Goal: Task Accomplishment & Management: Use online tool/utility

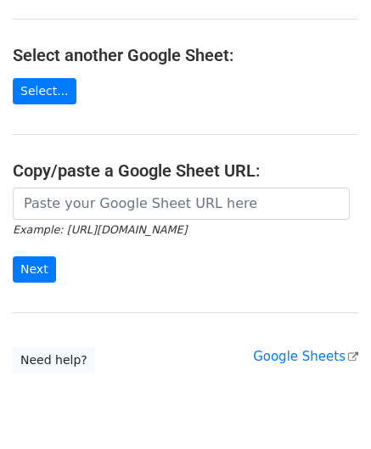
scroll to position [170, 0]
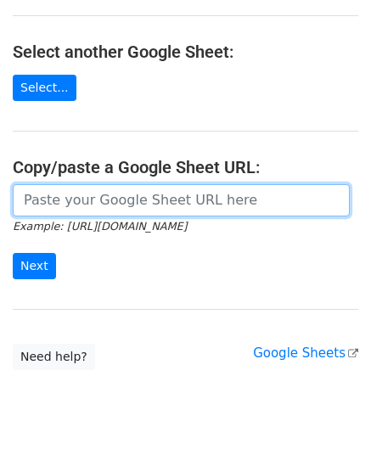
click at [97, 188] on input "url" at bounding box center [181, 200] width 337 height 32
paste input "[URL][DOMAIN_NAME]"
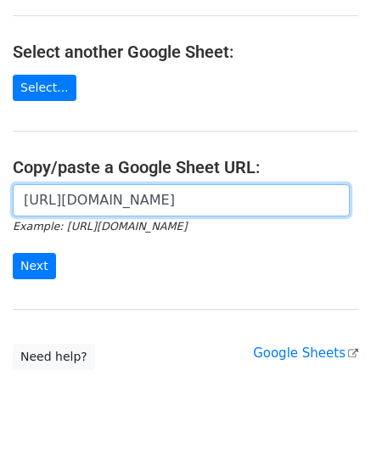
scroll to position [0, 367]
type input "[URL][DOMAIN_NAME]"
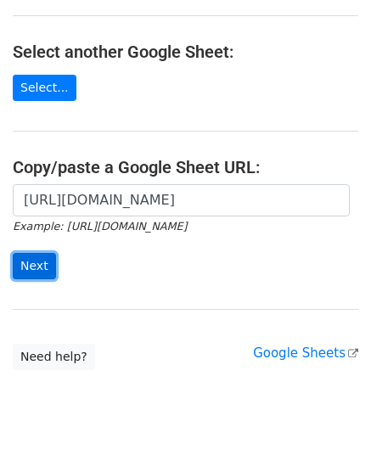
click at [35, 261] on input "Next" at bounding box center [34, 266] width 43 height 26
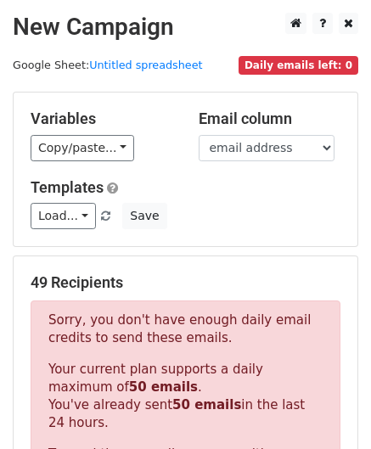
scroll to position [574, 0]
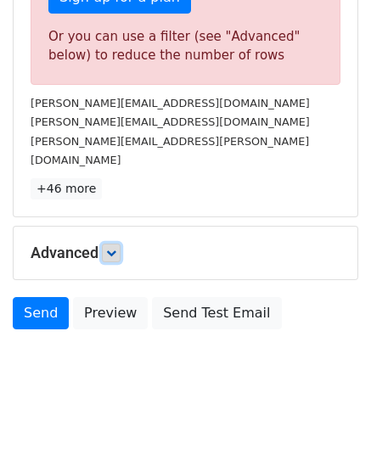
click at [116, 248] on icon at bounding box center [111, 253] width 10 height 10
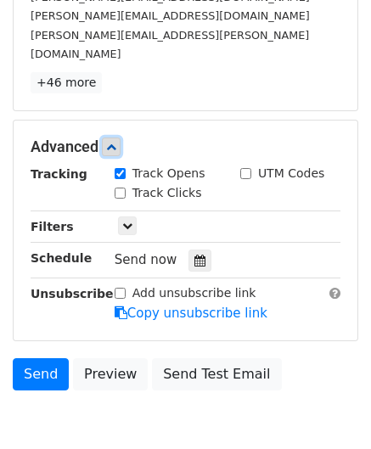
scroll to position [719, 0]
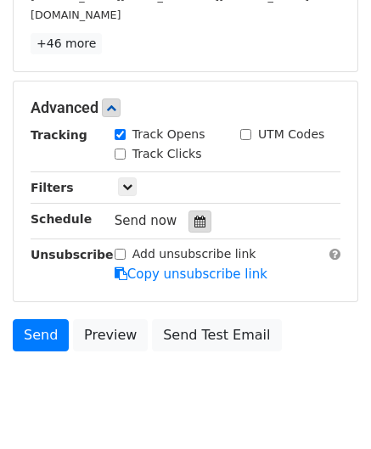
click at [195, 216] on icon at bounding box center [200, 222] width 11 height 12
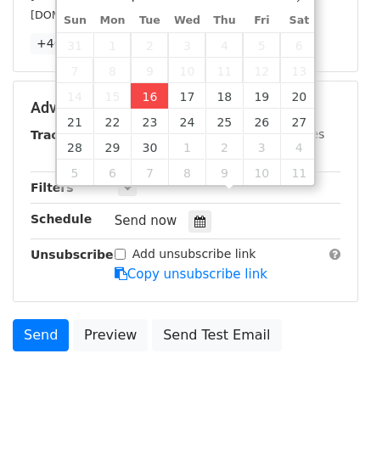
type input "2025-09-16 12:00"
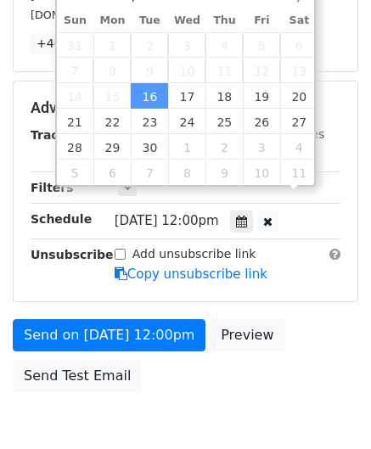
scroll to position [0, 0]
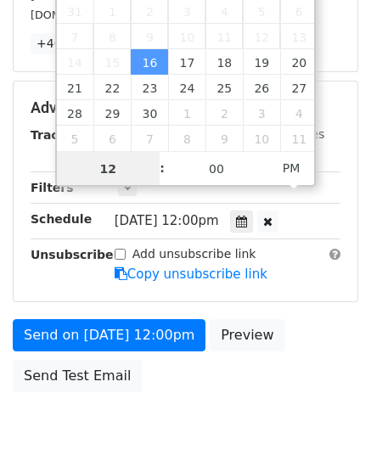
paste input "Hour"
type input "1"
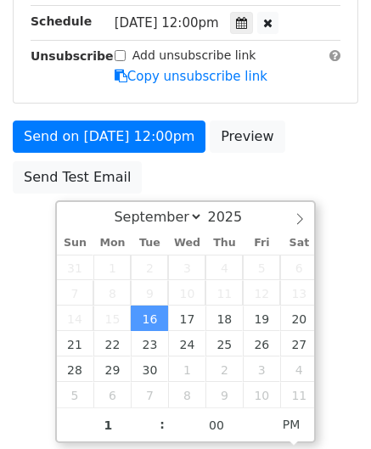
type input "2025-09-16 13:00"
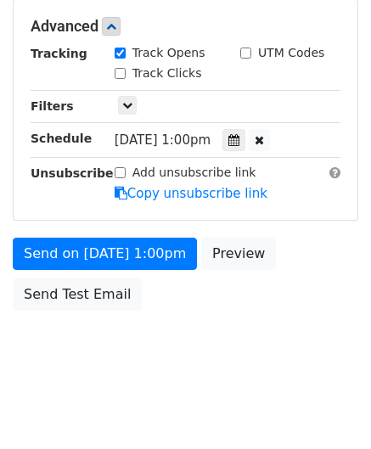
scroll to position [779, 0]
